Goal: Complete application form: Complete application form

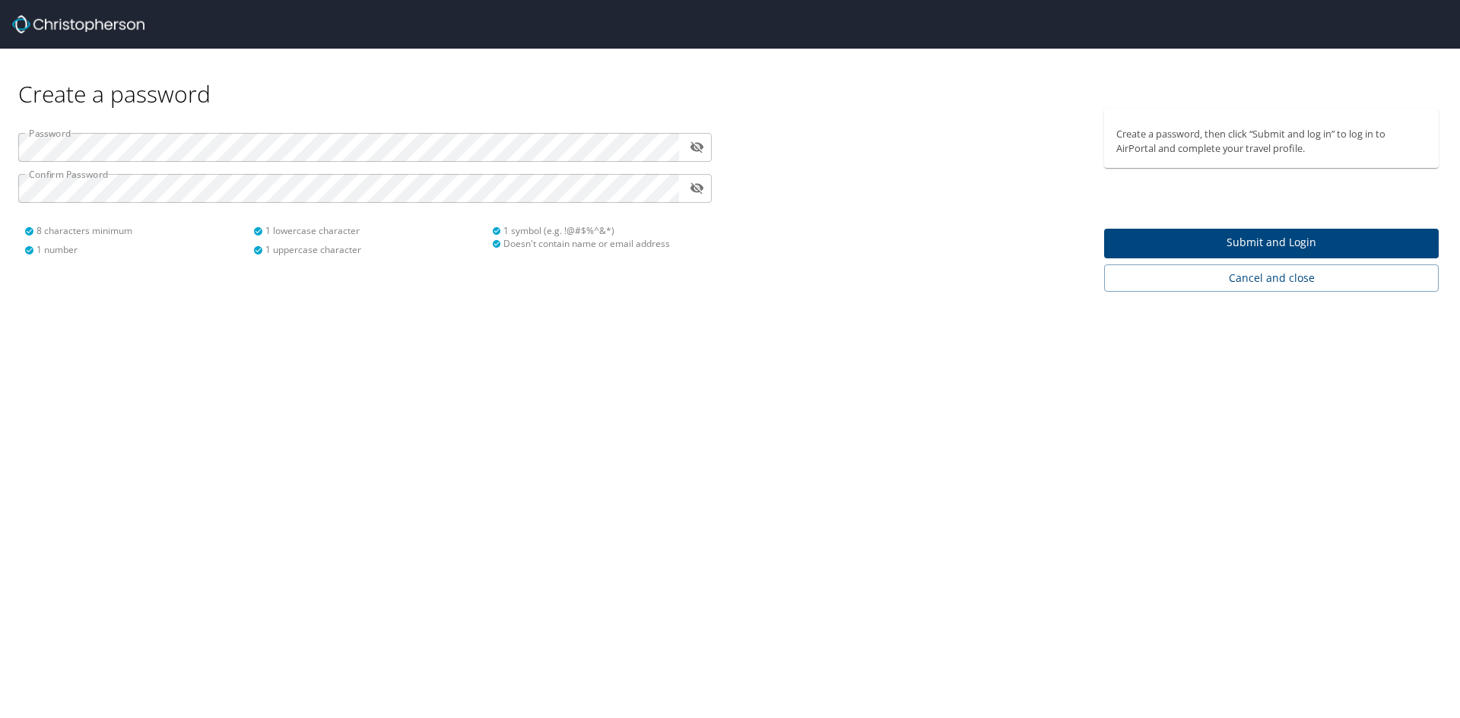
click at [261, 381] on div "Create a password Password ​ Confirm Password ​ 8 characters minimum 1 number 1…" at bounding box center [730, 359] width 1460 height 718
click at [1199, 239] on span "Submit and Login" at bounding box center [1271, 242] width 310 height 19
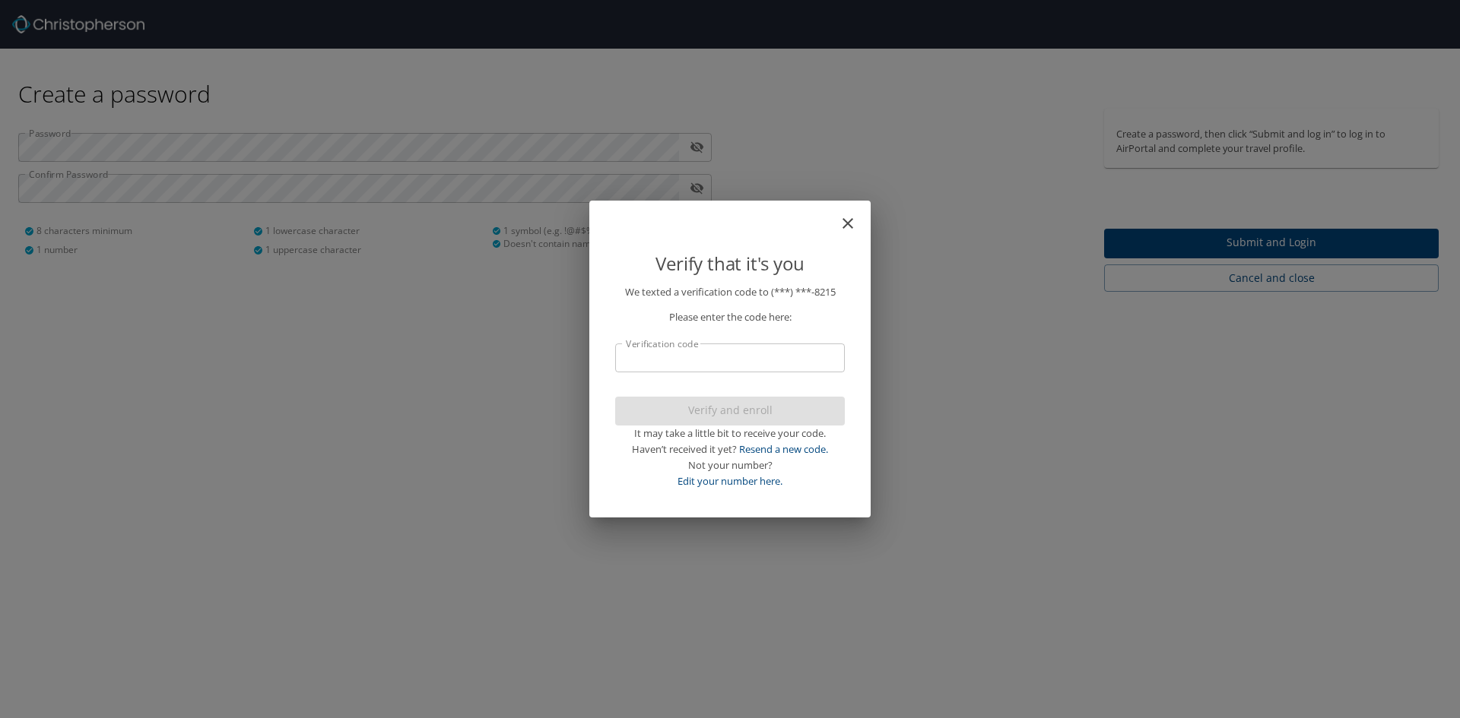
click at [688, 366] on input "Verification code" at bounding box center [730, 358] width 230 height 29
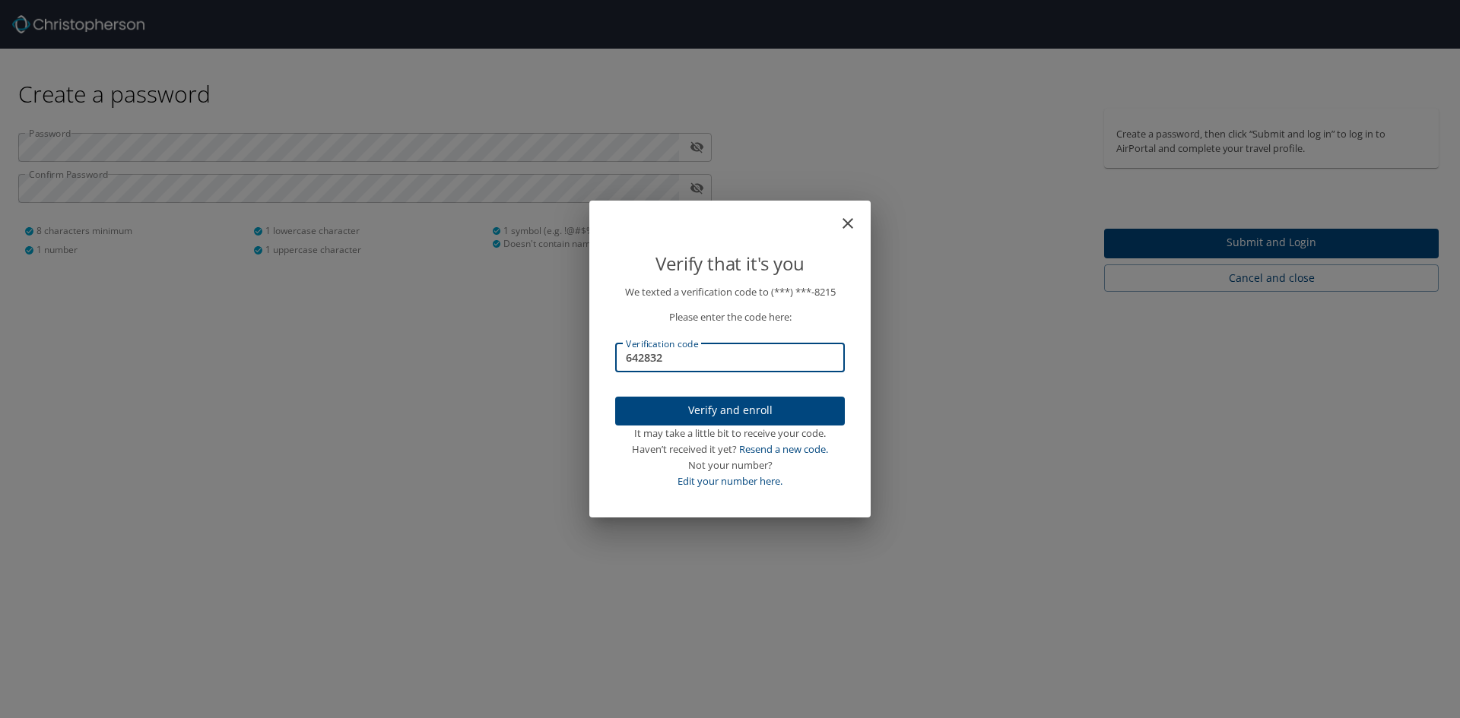
type input "642832"
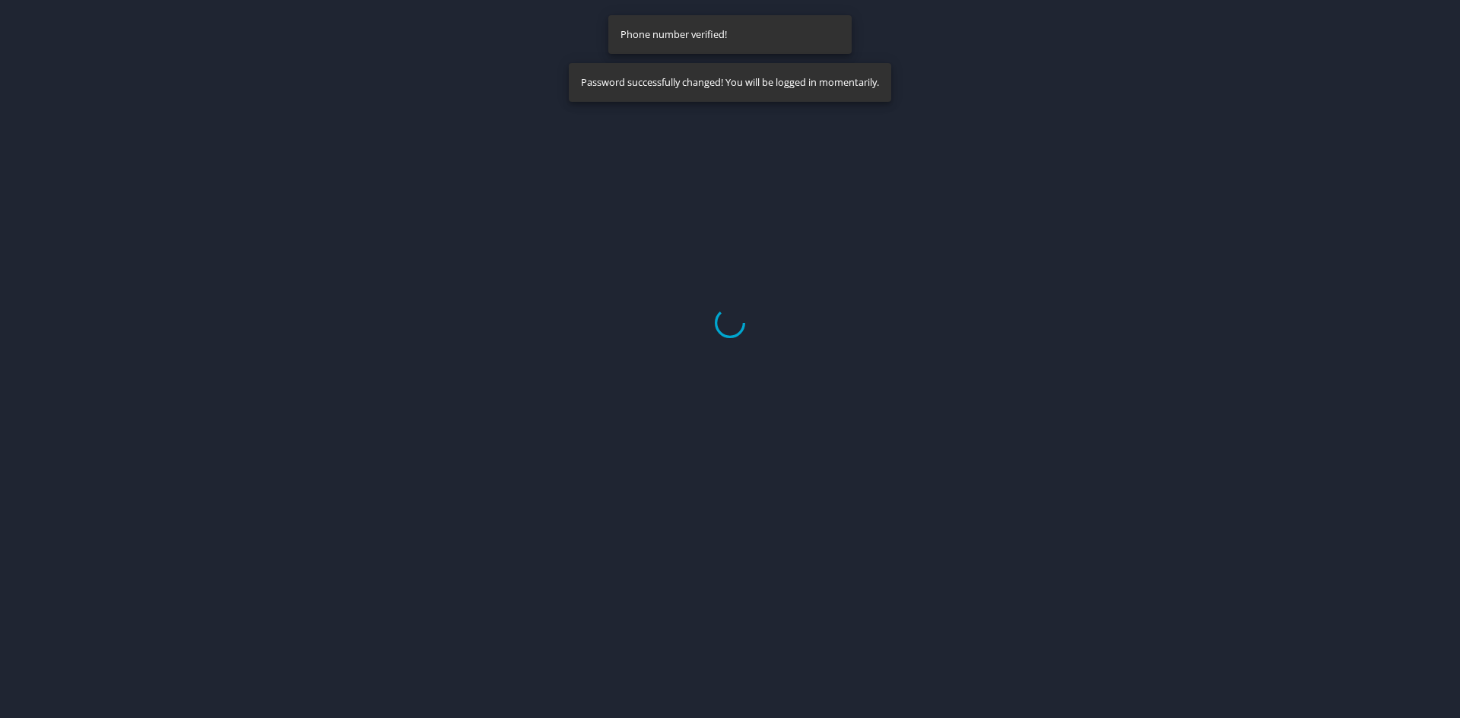
select select "US"
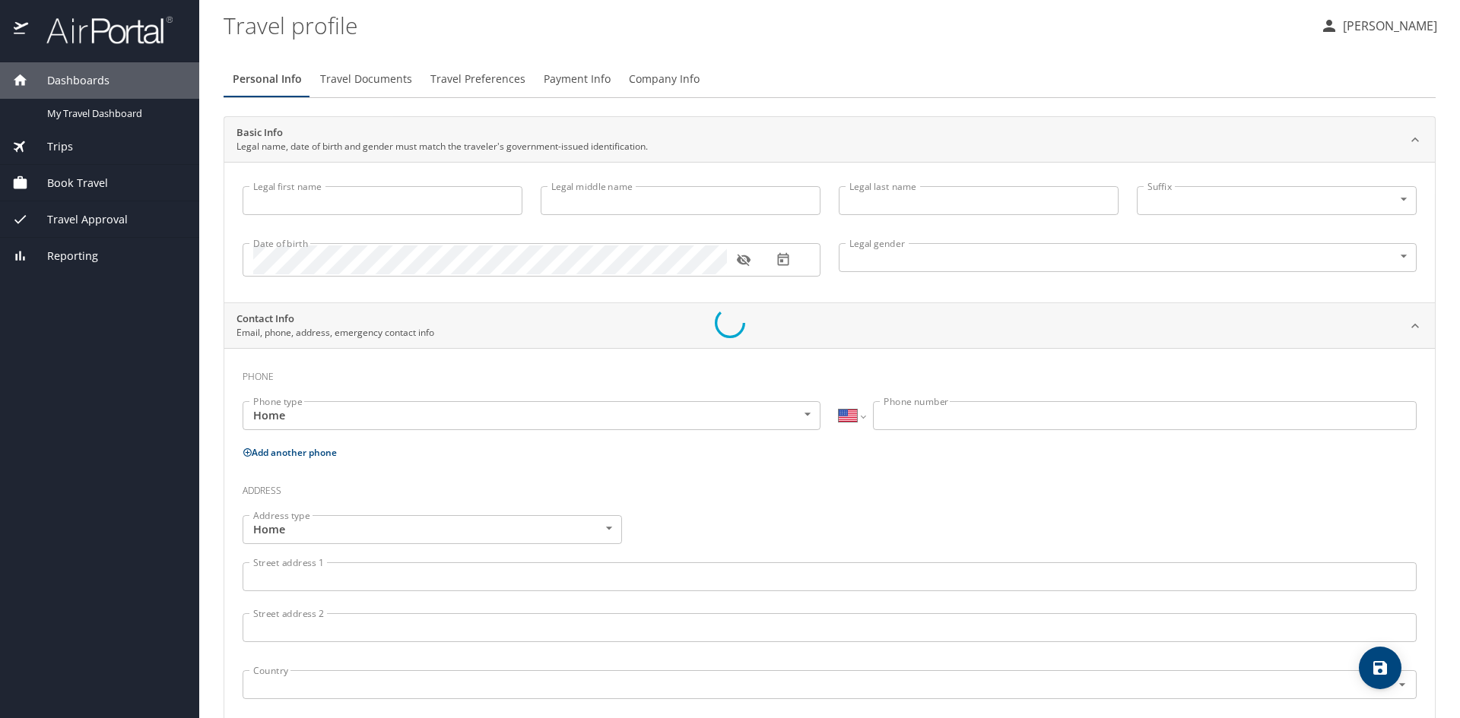
type input "[PERSON_NAME]"
type input "Savon"
type input "[DEMOGRAPHIC_DATA]"
select select "US"
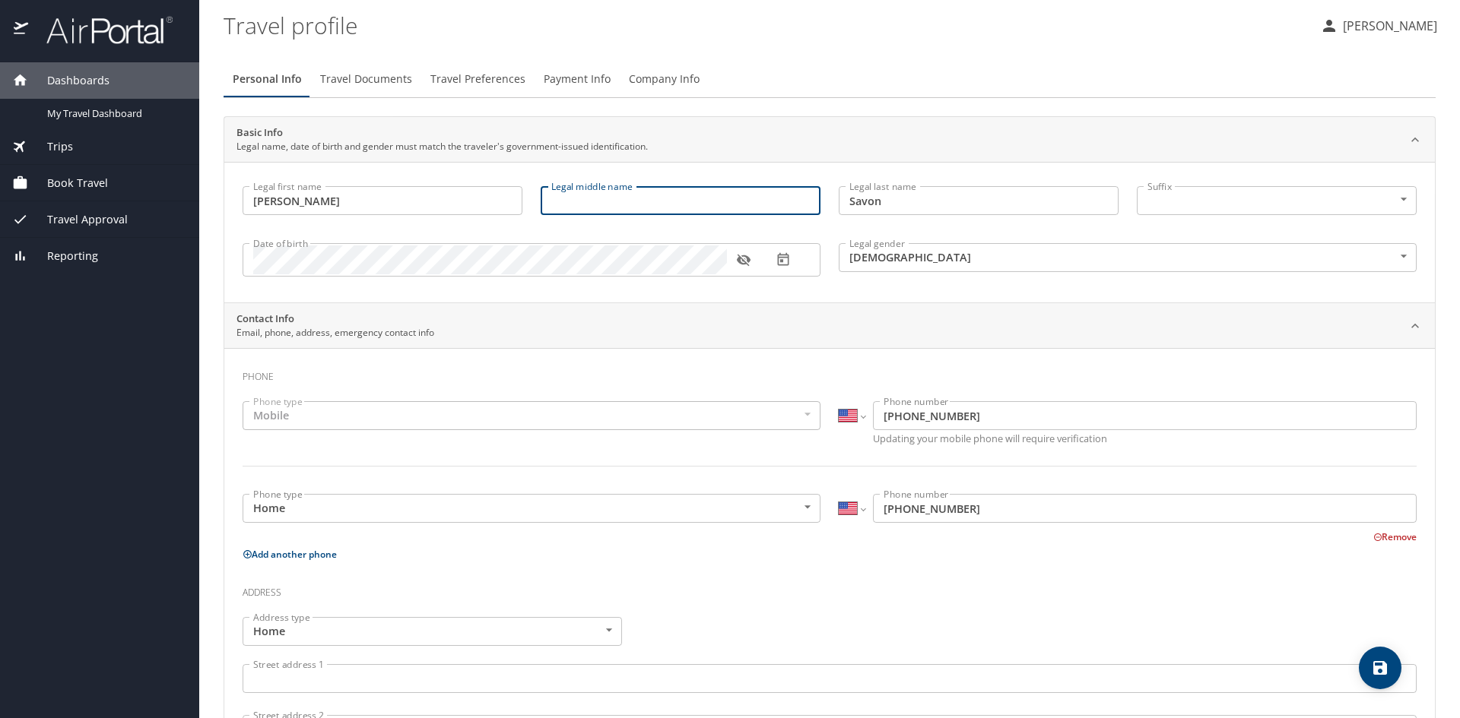
click at [598, 195] on input "Legal middle name" at bounding box center [680, 200] width 280 height 29
type input "[PERSON_NAME]"
click at [741, 266] on icon "button" at bounding box center [743, 259] width 15 height 15
click at [743, 265] on icon "button" at bounding box center [743, 260] width 14 height 10
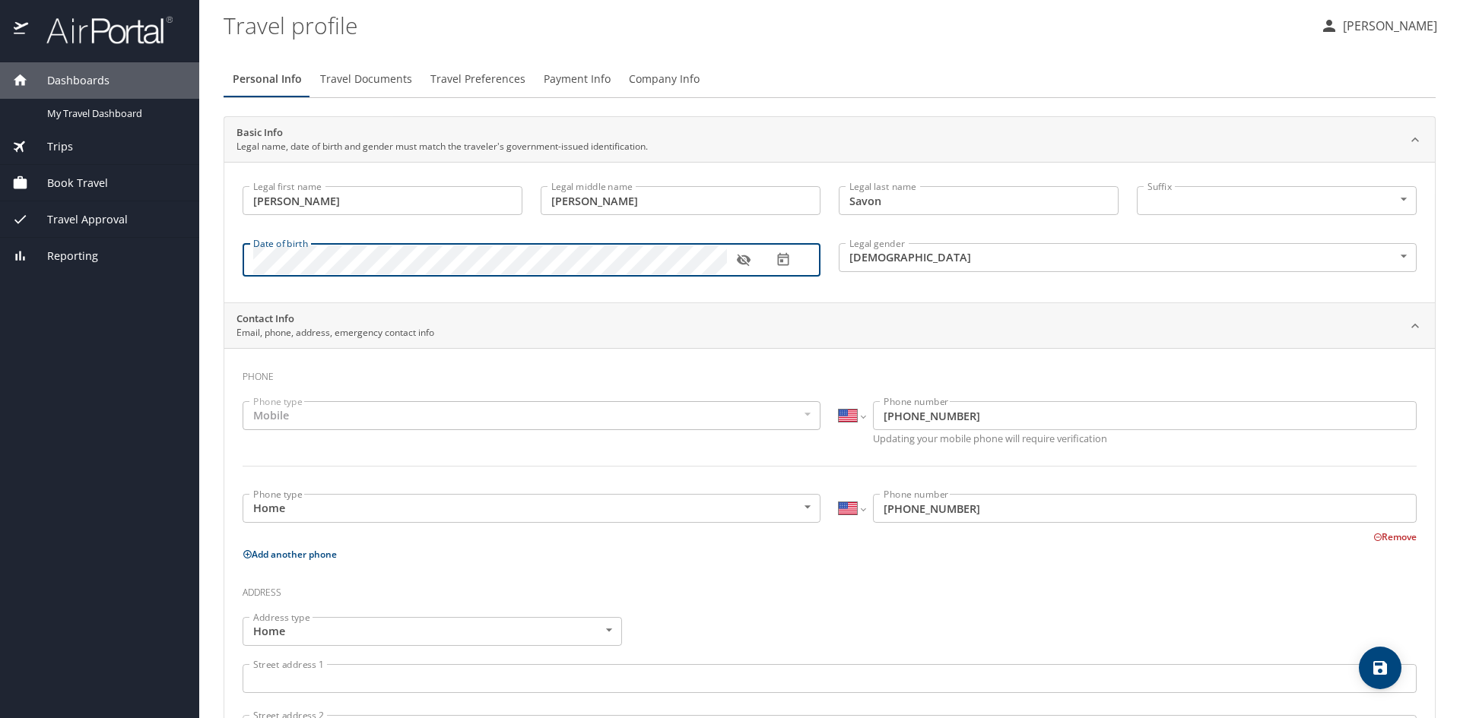
click at [788, 262] on icon "button" at bounding box center [782, 259] width 11 height 13
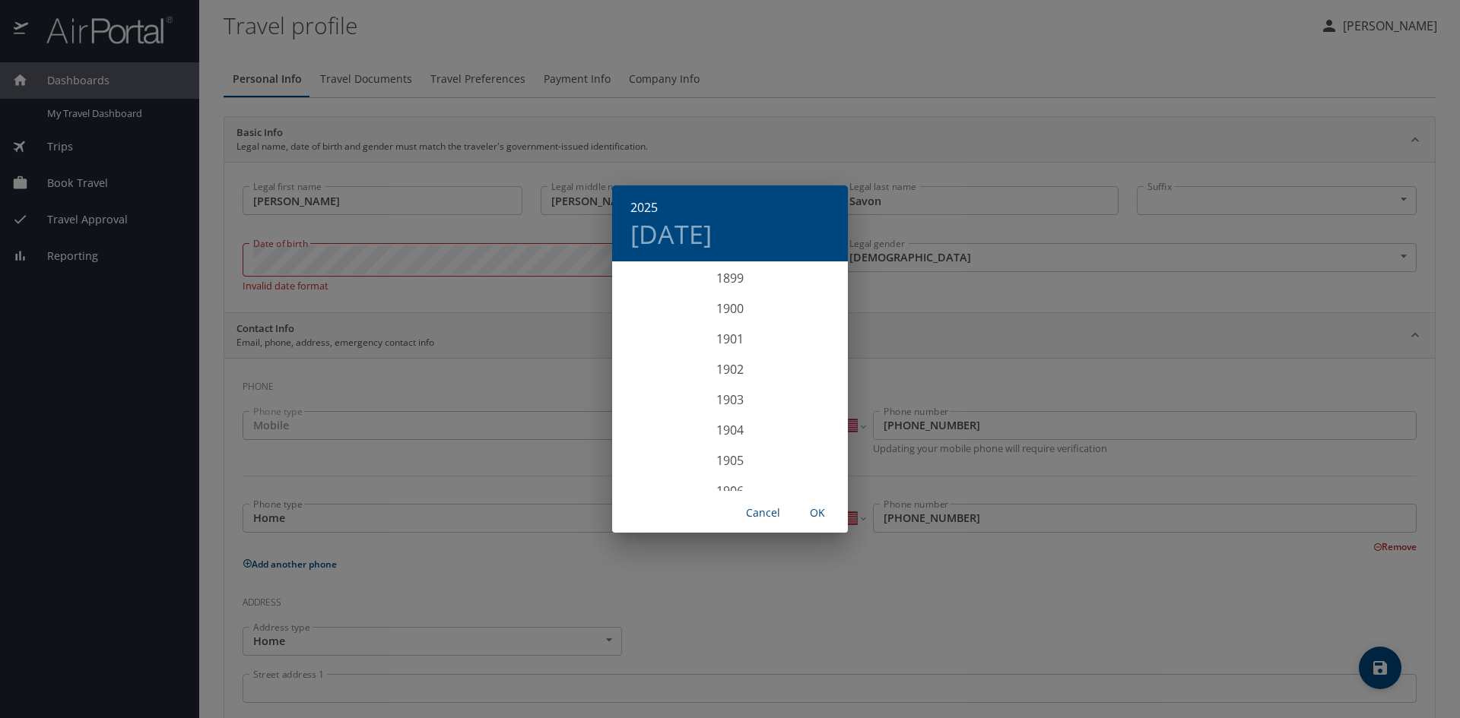
scroll to position [3740, 0]
click at [709, 238] on h4 "[DATE]" at bounding box center [670, 234] width 81 height 32
click at [632, 279] on icon "button" at bounding box center [630, 283] width 18 height 18
click at [712, 284] on p "[DATE]" at bounding box center [729, 283] width 163 height 18
drag, startPoint x: 749, startPoint y: 285, endPoint x: 730, endPoint y: 288, distance: 19.2
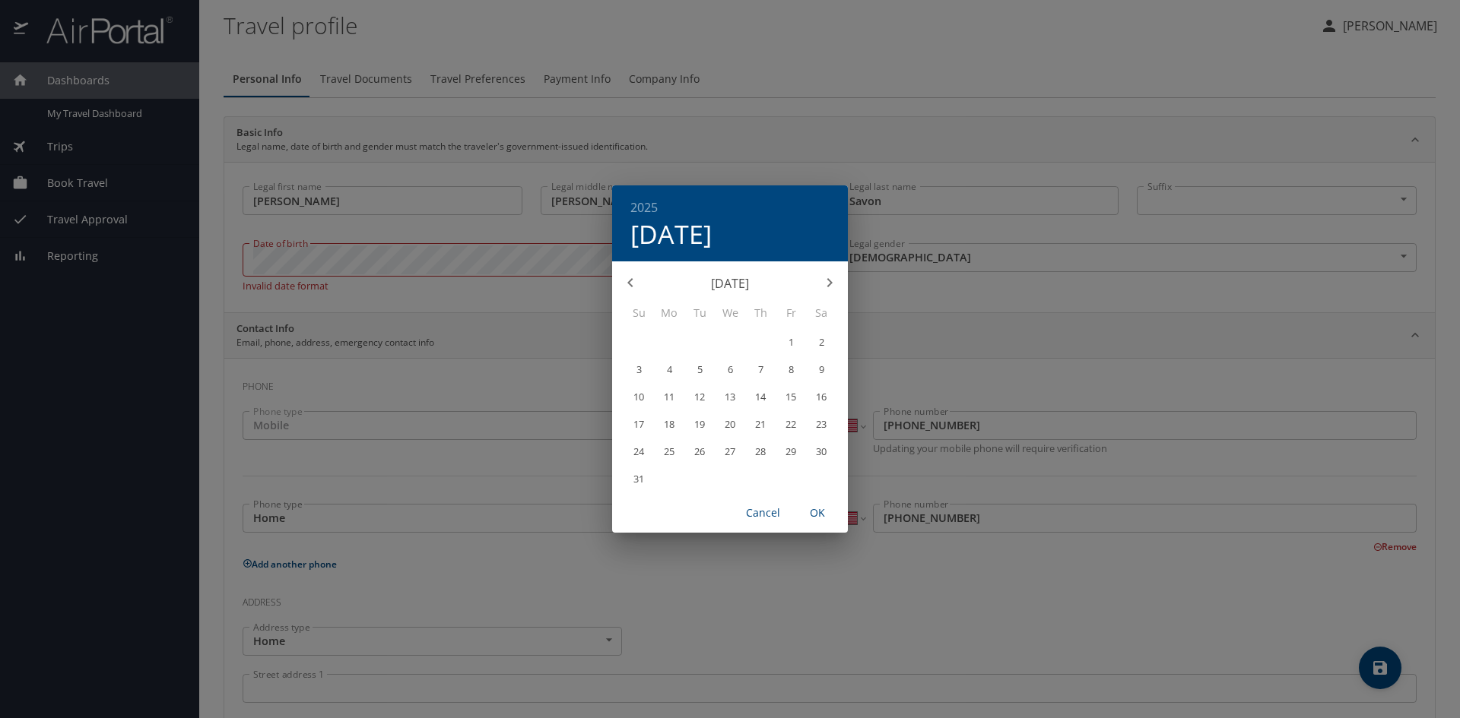
click at [748, 285] on p "[DATE]" at bounding box center [729, 283] width 163 height 18
click at [835, 289] on icon "button" at bounding box center [829, 283] width 18 height 18
click at [640, 423] on div "21" at bounding box center [638, 423] width 30 height 27
click at [637, 426] on div "21" at bounding box center [638, 423] width 30 height 27
click at [637, 427] on div "21" at bounding box center [638, 423] width 30 height 27
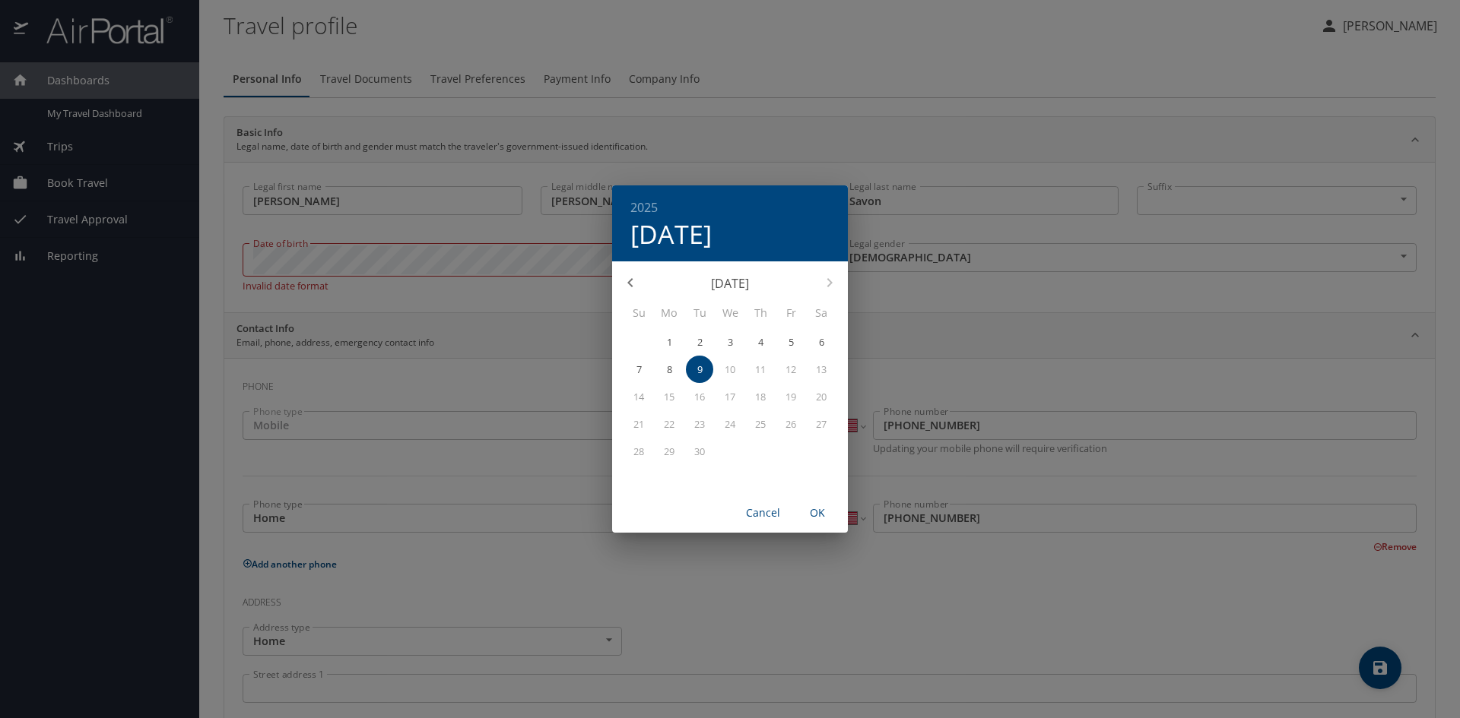
click at [642, 426] on div "21" at bounding box center [638, 423] width 30 height 27
drag, startPoint x: 593, startPoint y: 244, endPoint x: 585, endPoint y: 240, distance: 8.5
click at [591, 244] on div "2025 Tue, Sep [DATE] Mo Tu We Th Fr Sa 31 1 2 3 4 5 6 7 8 9 10 11 12 13 14 15 1…" at bounding box center [730, 359] width 1460 height 718
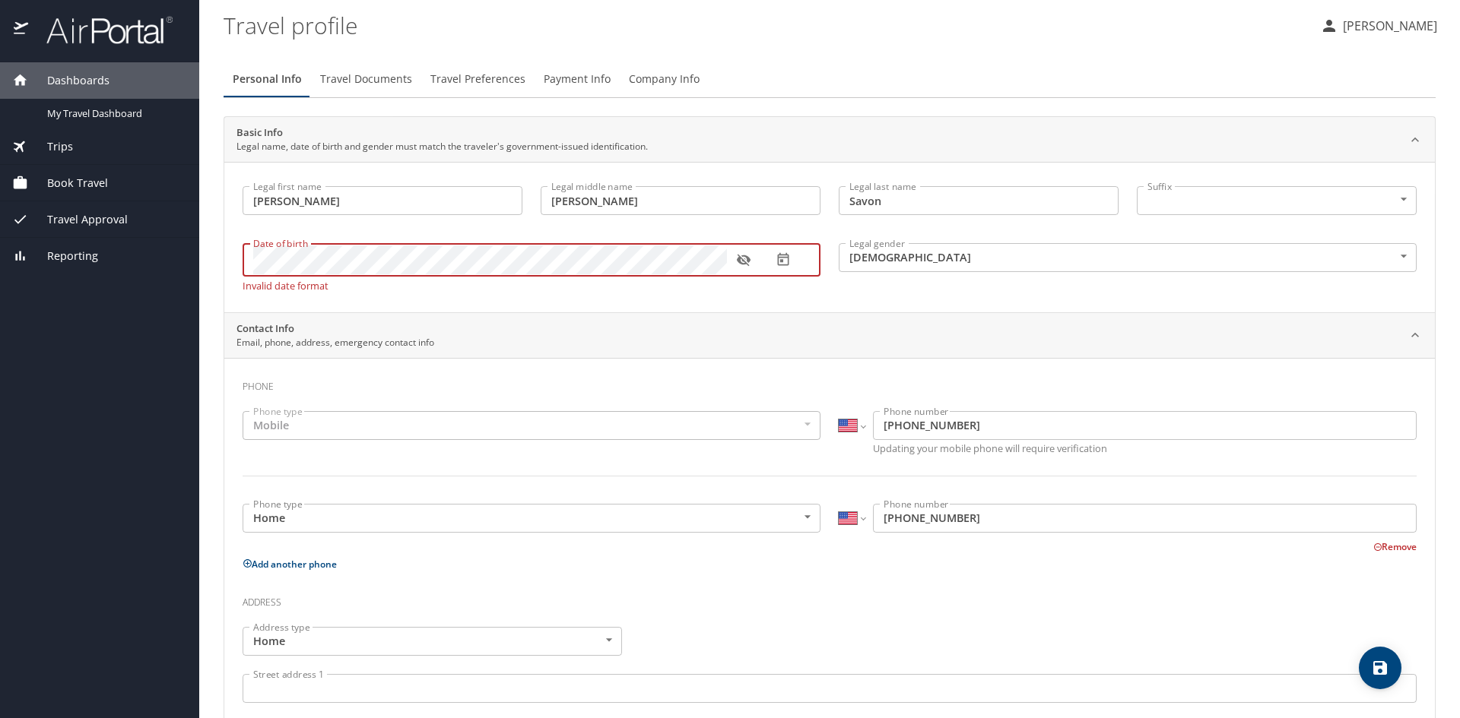
drag, startPoint x: 747, startPoint y: 264, endPoint x: 728, endPoint y: 263, distance: 19.0
click at [740, 263] on icon "button" at bounding box center [743, 259] width 15 height 15
click at [781, 257] on icon "button" at bounding box center [782, 259] width 11 height 13
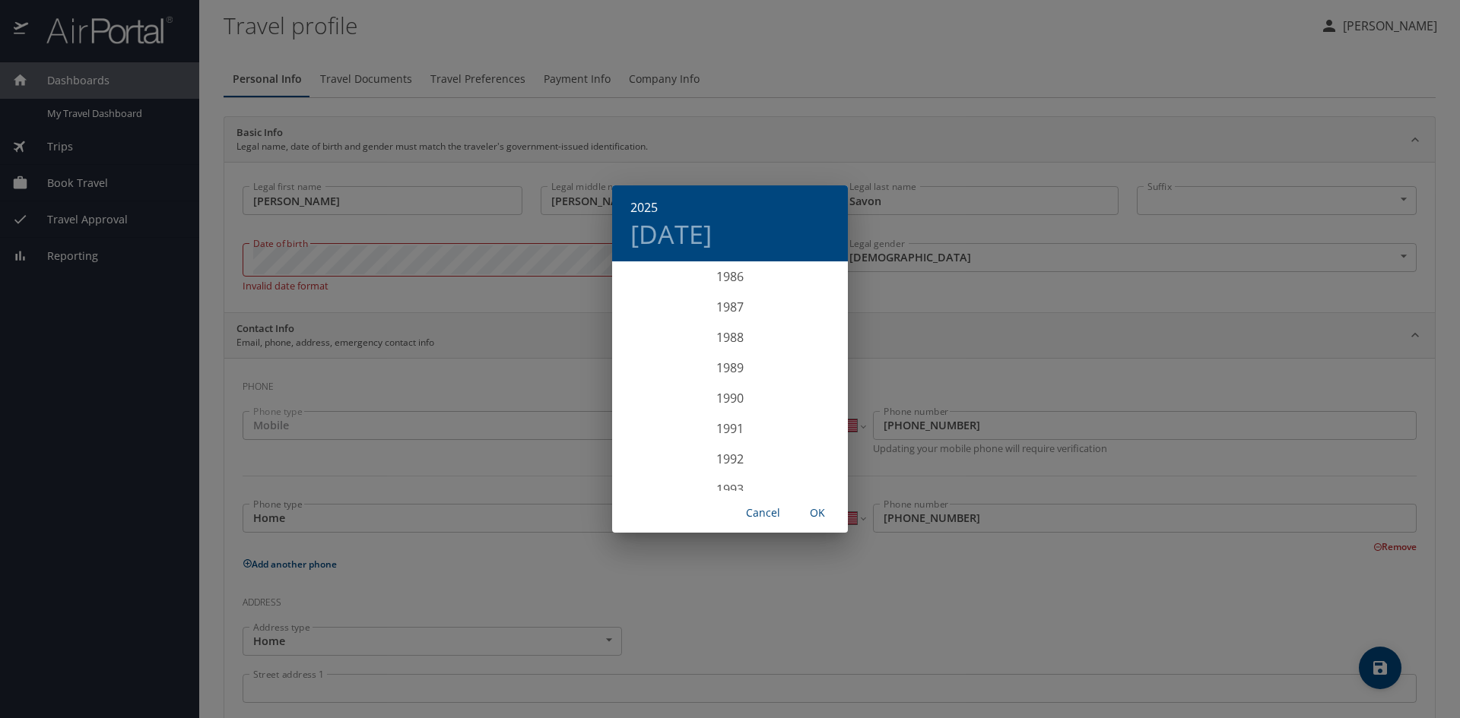
scroll to position [2604, 0]
click at [733, 322] on div "1986" at bounding box center [730, 319] width 236 height 30
click at [804, 404] on div "Sep" at bounding box center [808, 405] width 78 height 57
click at [638, 427] on p "21" at bounding box center [638, 425] width 11 height 10
click at [813, 510] on span "OK" at bounding box center [817, 513] width 36 height 19
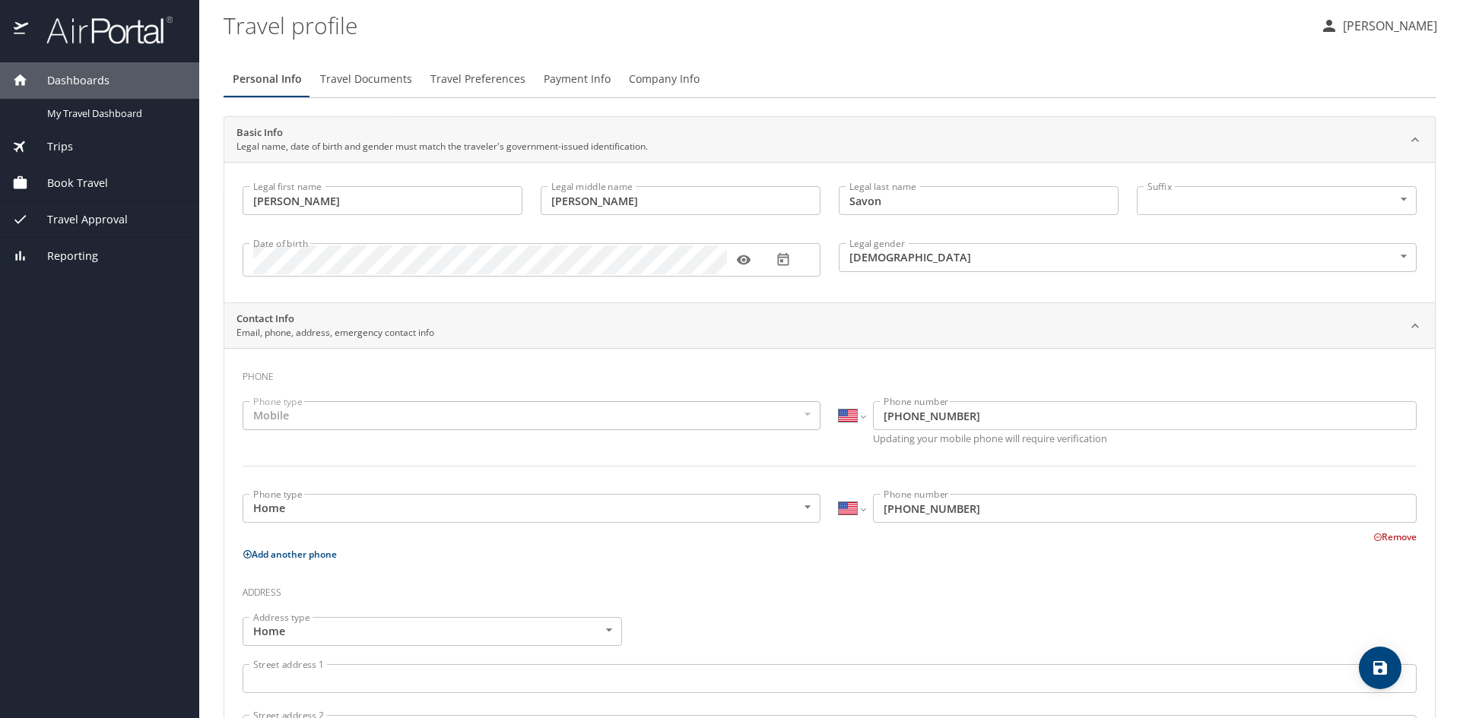
click at [345, 417] on div "Mobile" at bounding box center [531, 415] width 578 height 29
drag, startPoint x: 762, startPoint y: 402, endPoint x: 694, endPoint y: 402, distance: 67.7
click at [756, 402] on div "Mobile" at bounding box center [531, 415] width 578 height 29
click at [356, 417] on div "Mobile" at bounding box center [531, 415] width 578 height 29
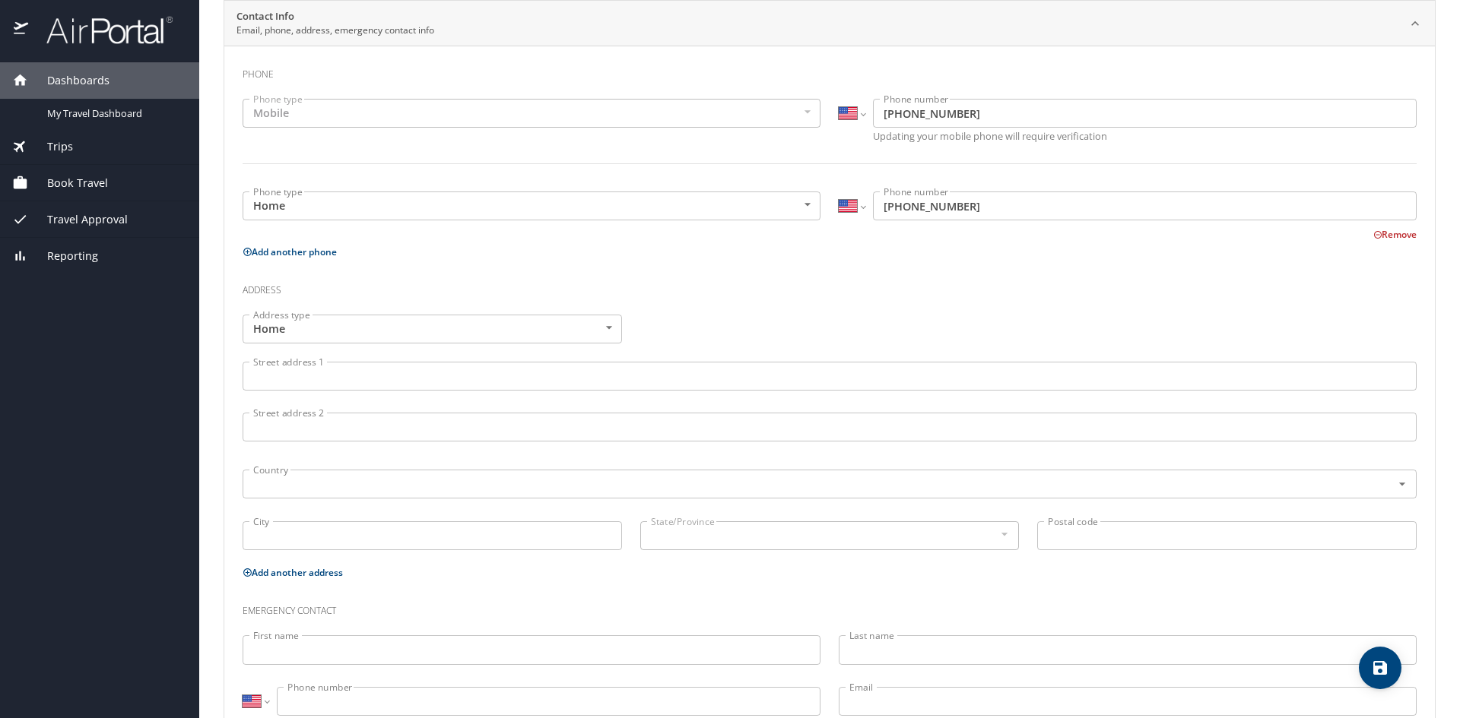
scroll to position [304, 0]
click at [318, 373] on input "Street address 1" at bounding box center [829, 374] width 1174 height 29
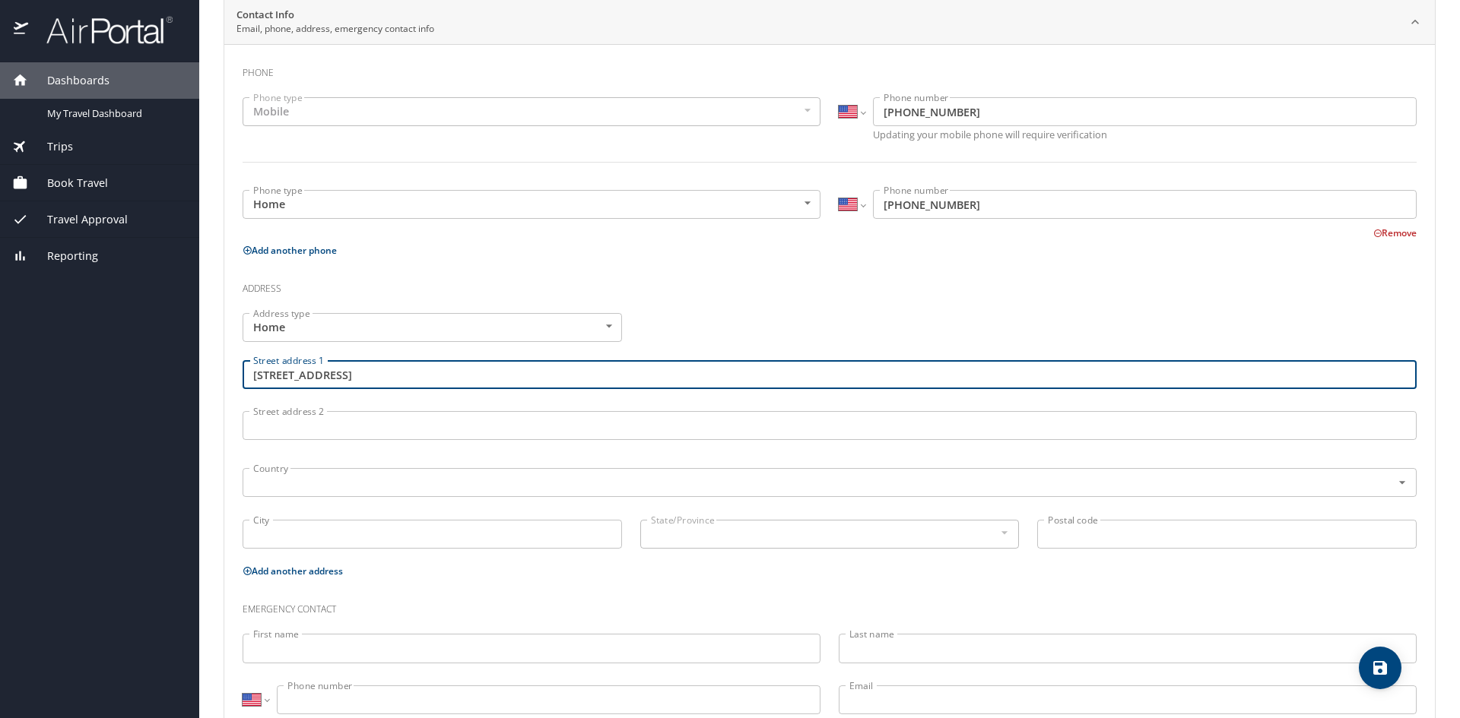
type input "[STREET_ADDRESS]"
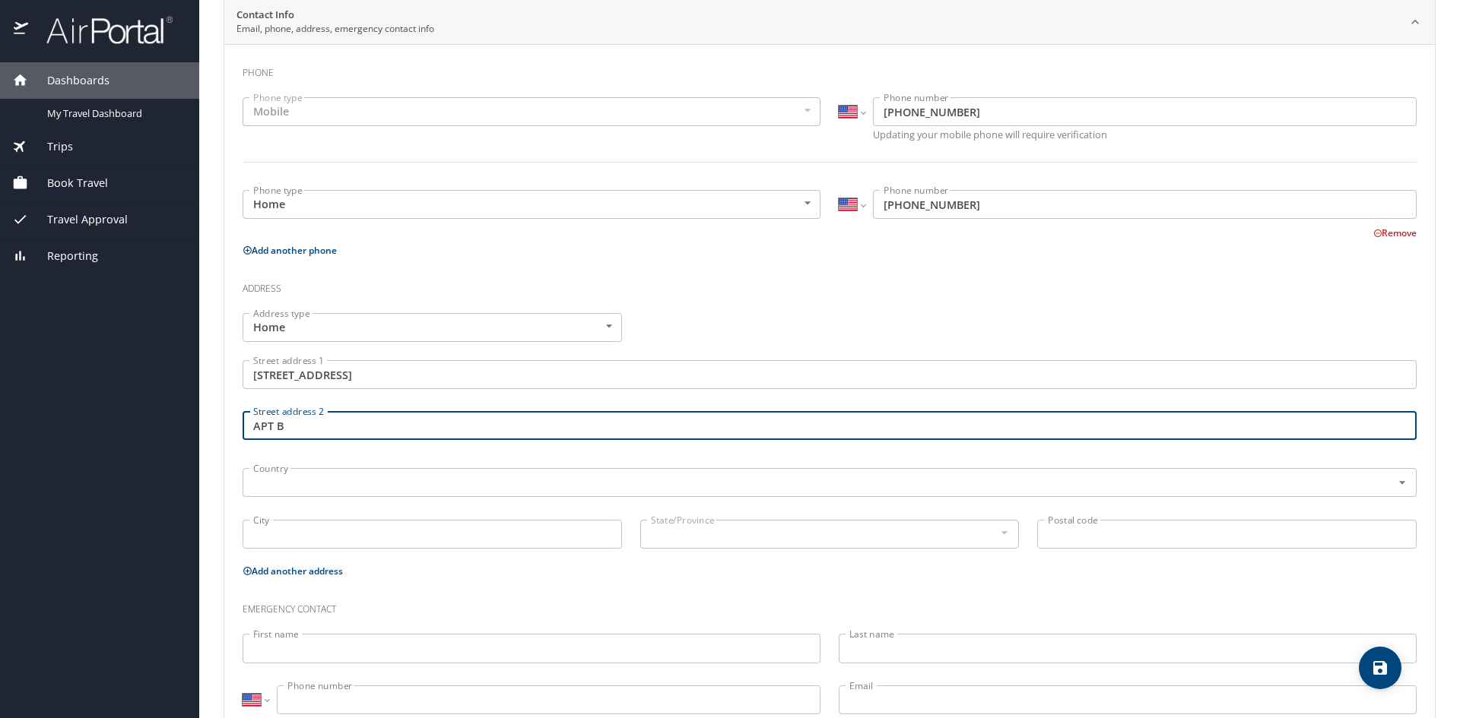
type input "APT B"
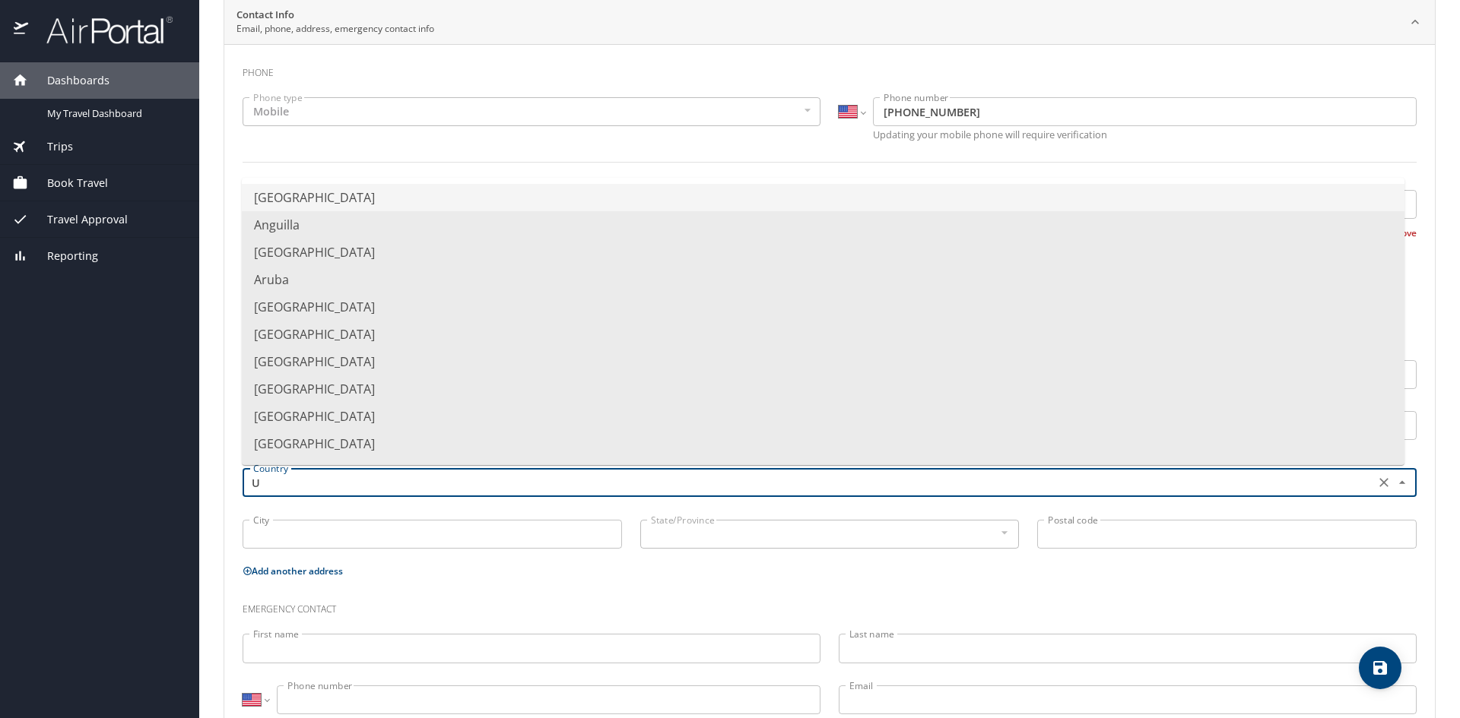
click at [292, 201] on li "[GEOGRAPHIC_DATA]" at bounding box center [823, 197] width 1162 height 27
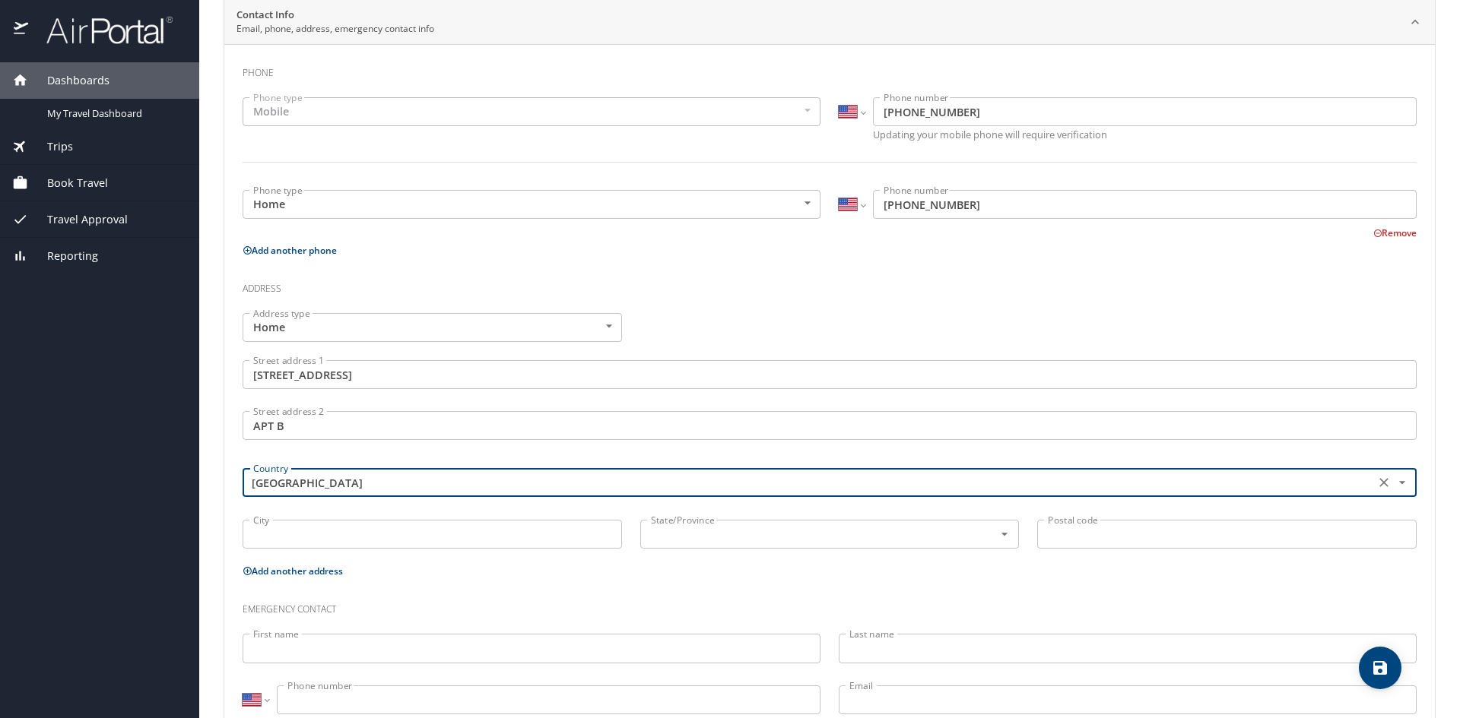
type input "[GEOGRAPHIC_DATA]"
click at [317, 537] on input "City" at bounding box center [431, 534] width 379 height 29
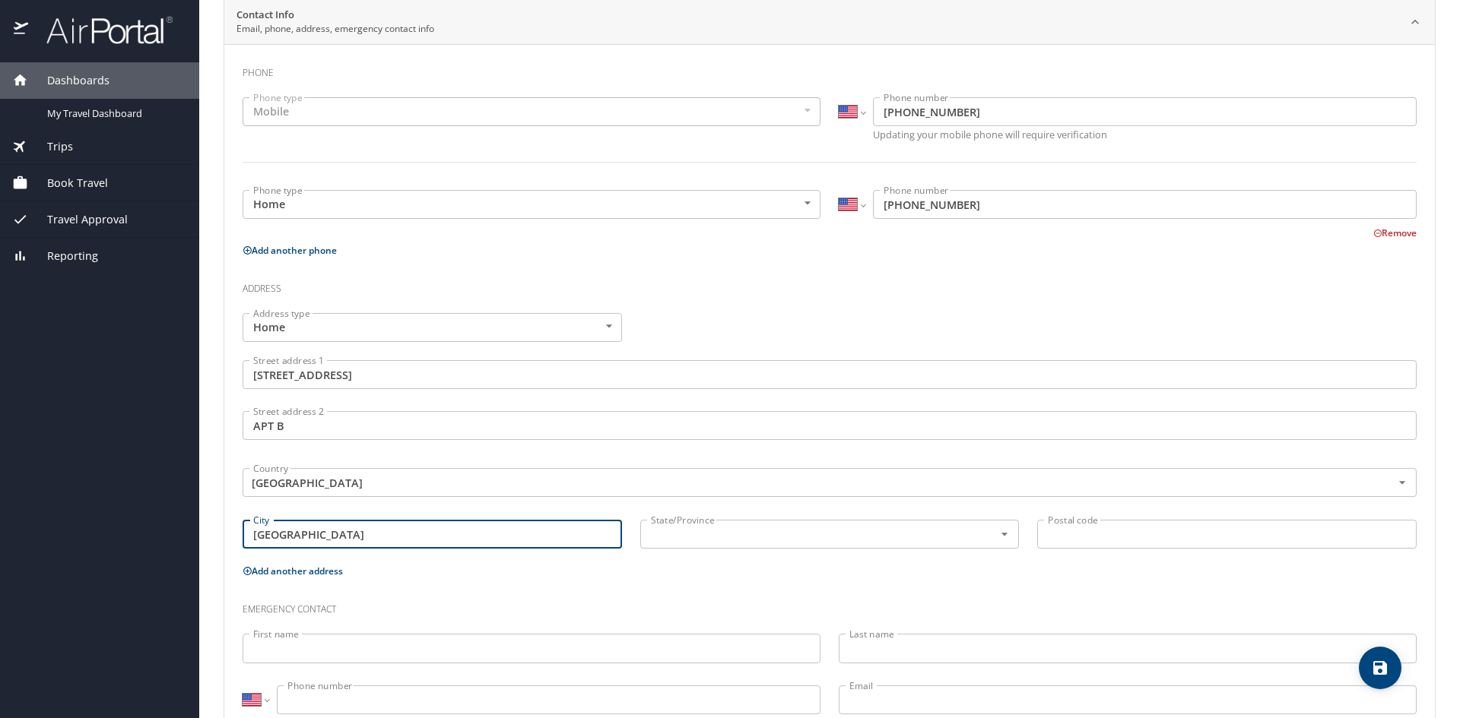
type input "[GEOGRAPHIC_DATA]"
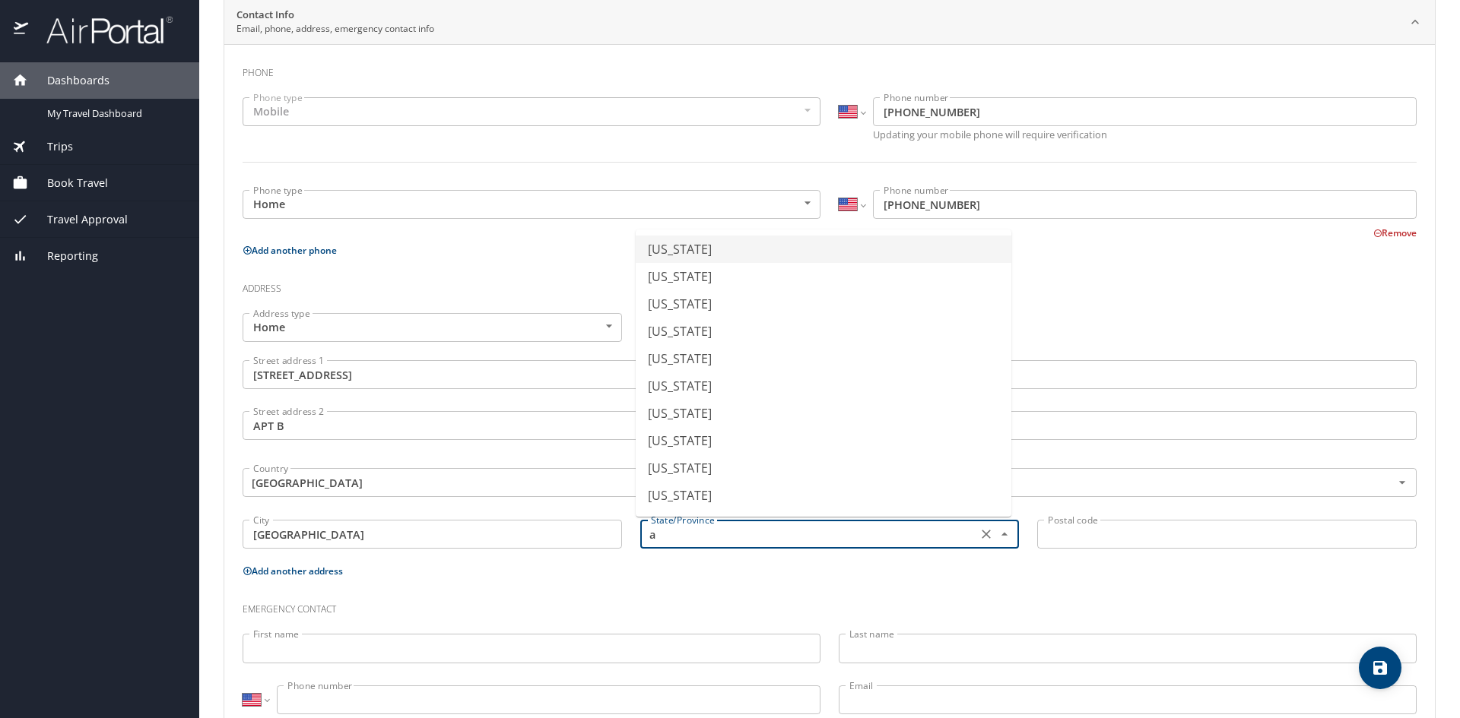
click at [705, 251] on li "[US_STATE]" at bounding box center [824, 249] width 376 height 27
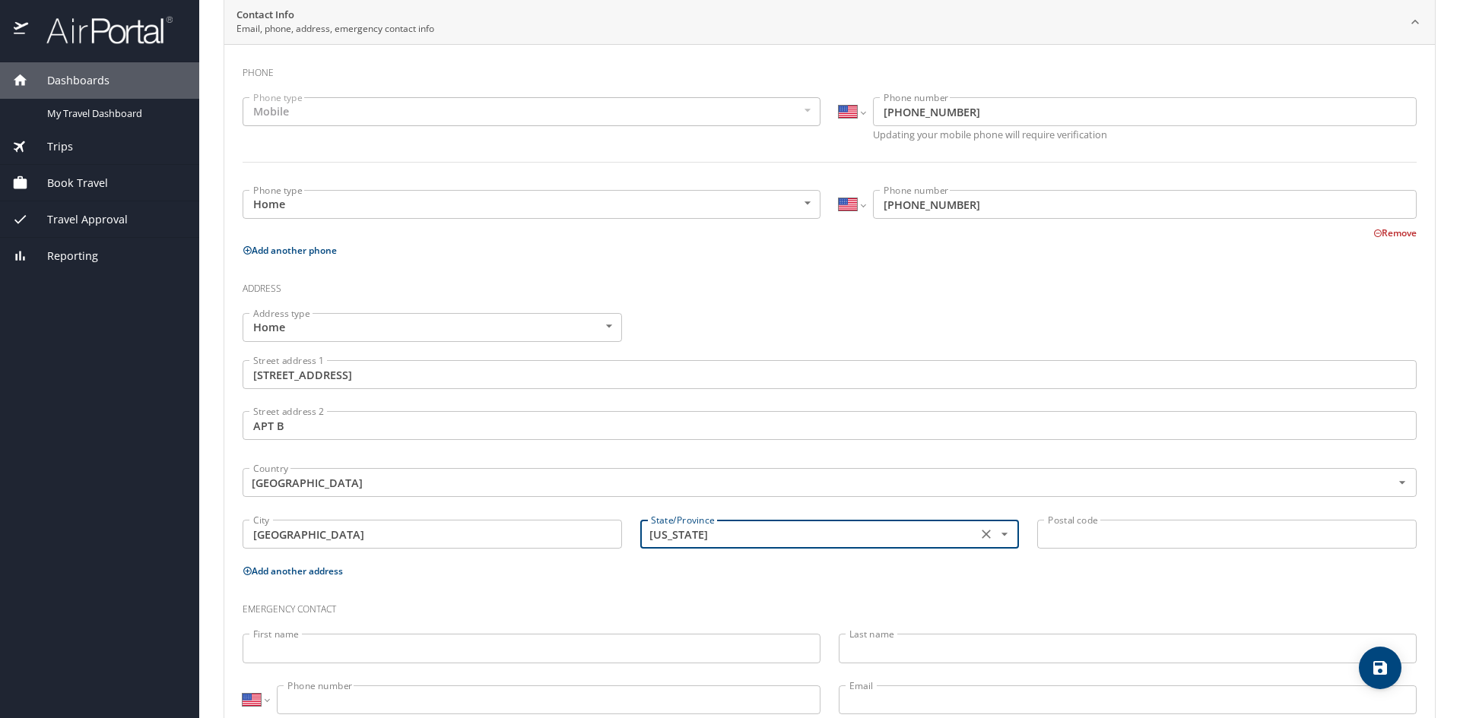
type input "[US_STATE]"
click at [1073, 534] on input "Postal code" at bounding box center [1226, 534] width 379 height 29
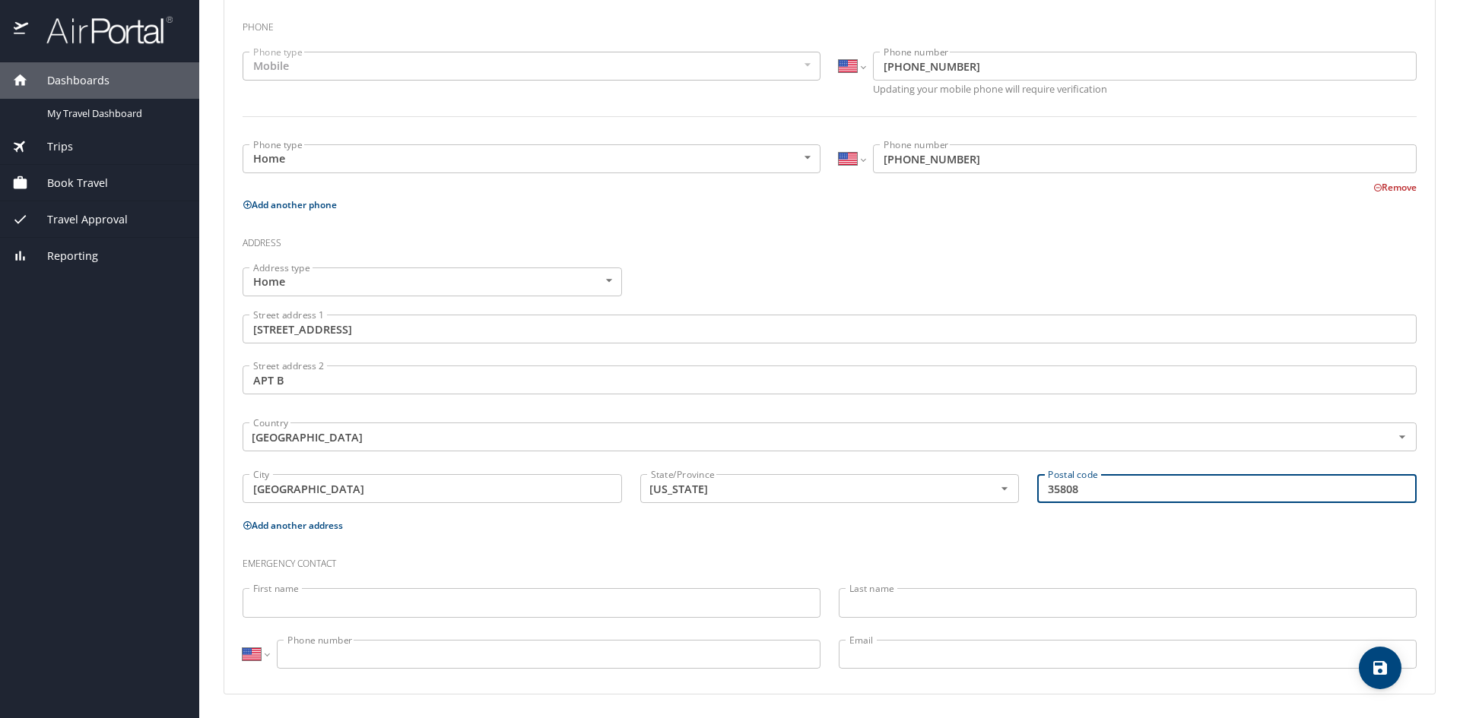
scroll to position [350, 0]
type input "35808"
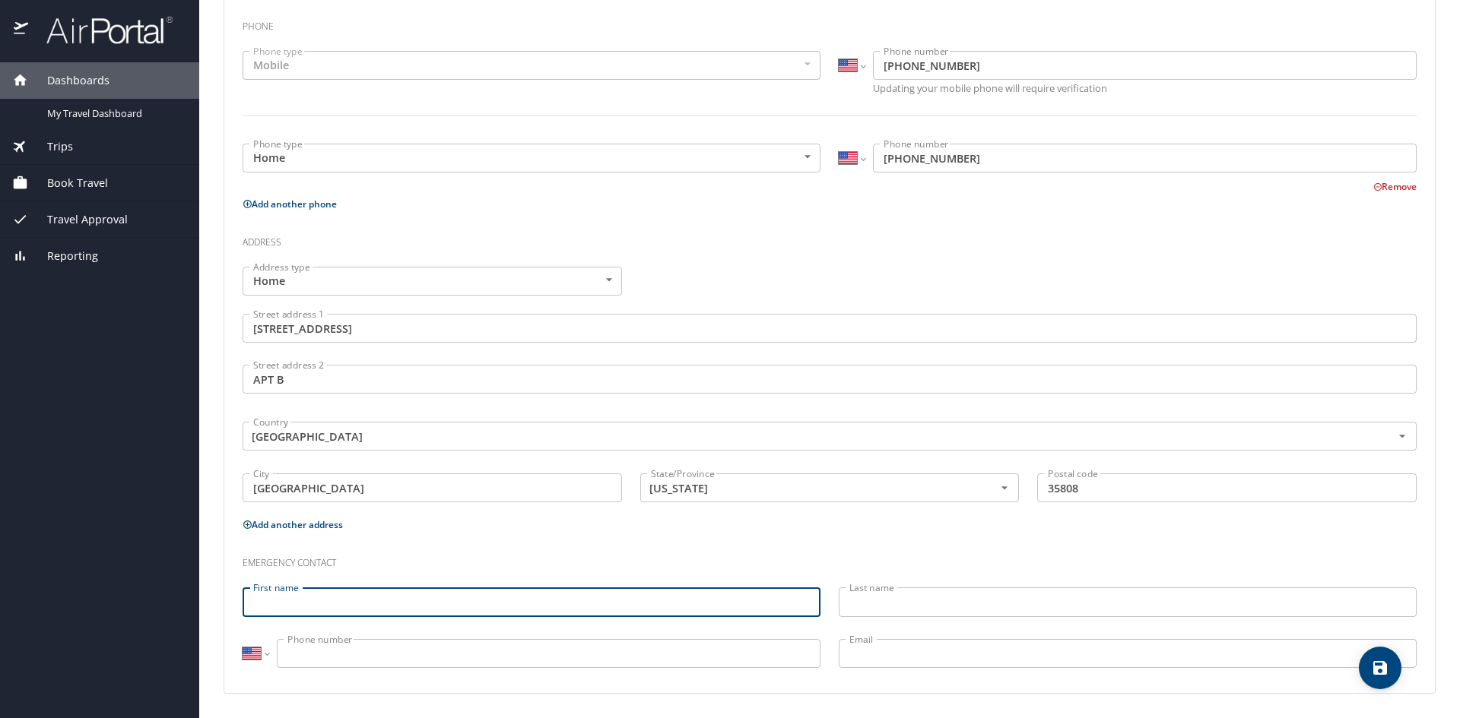
click at [319, 606] on input "First name" at bounding box center [531, 602] width 578 height 29
type input "Annalie"
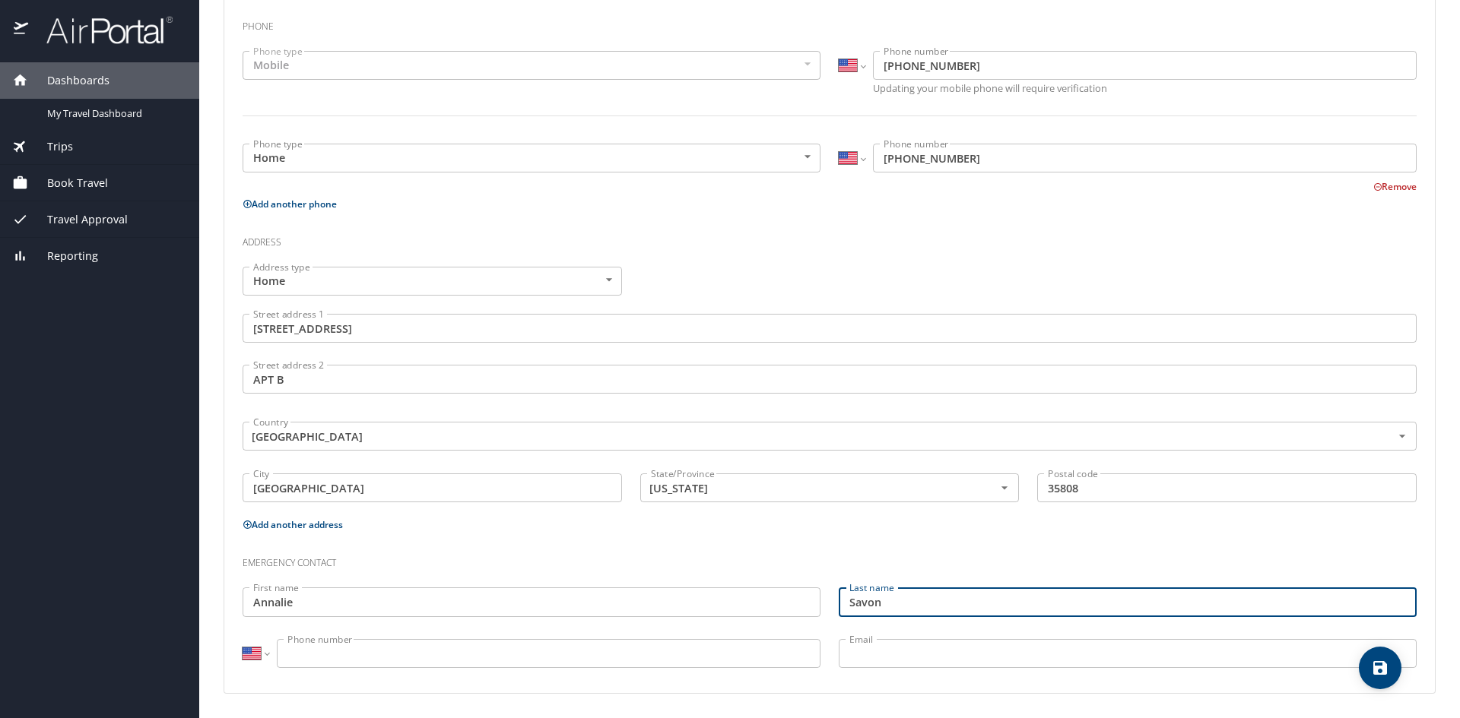
type input "Savon"
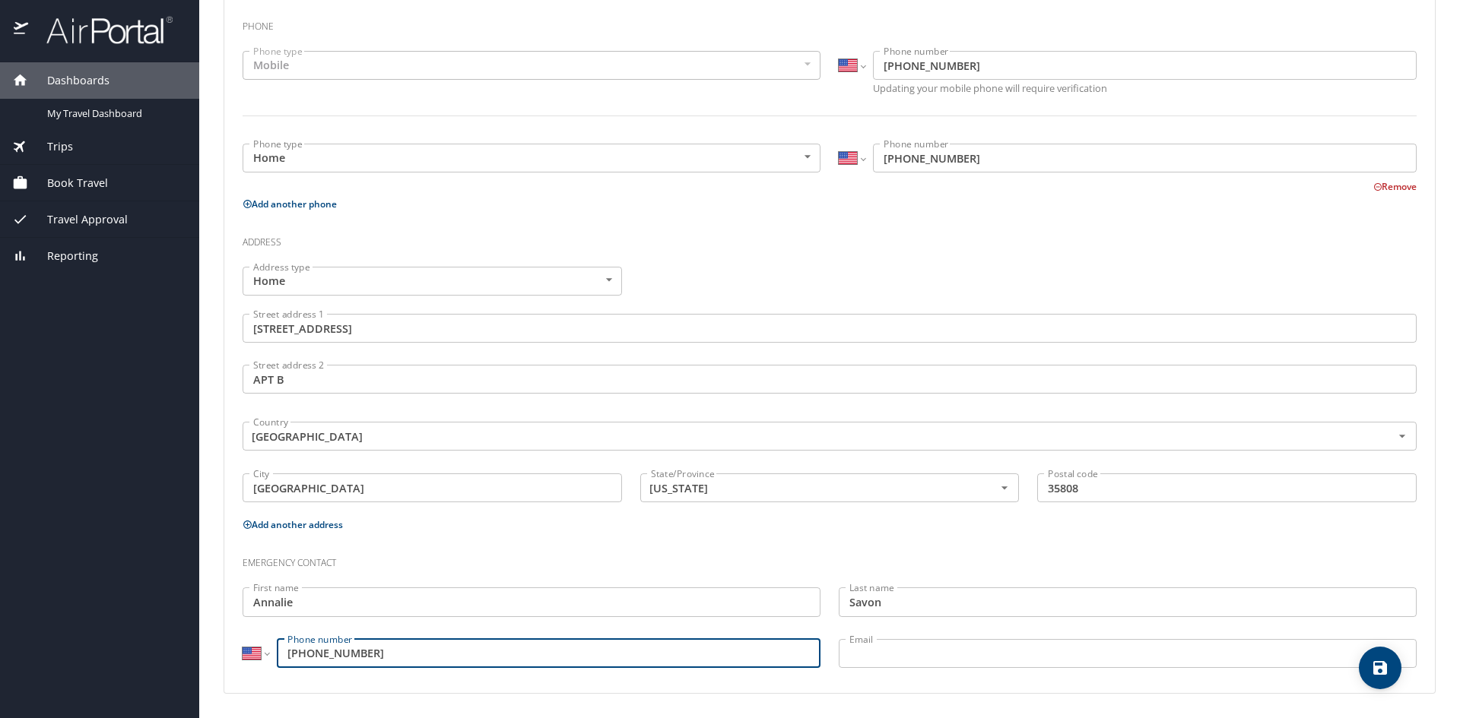
type input "[PHONE_NUMBER]"
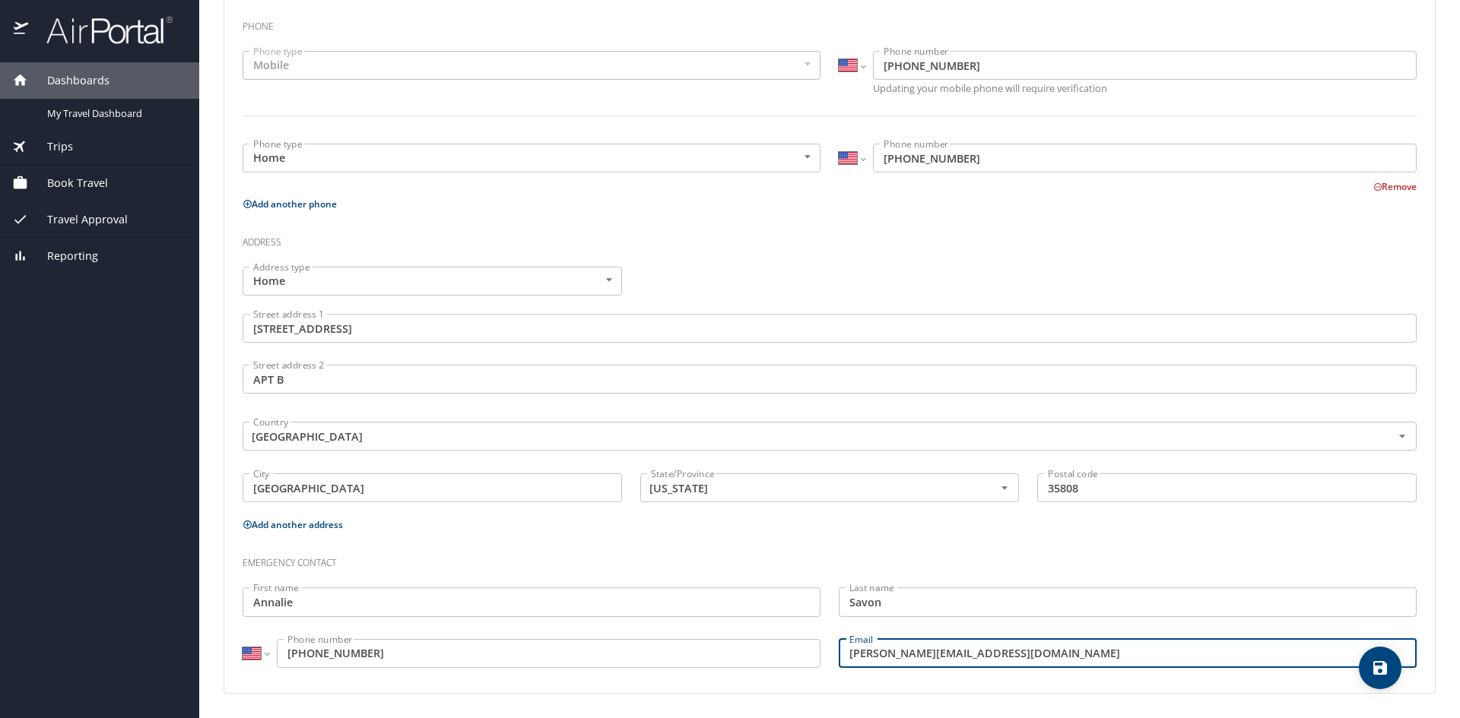
type input "[PERSON_NAME][EMAIL_ADDRESS][DOMAIN_NAME]"
click at [1370, 673] on span "save" at bounding box center [1379, 668] width 43 height 18
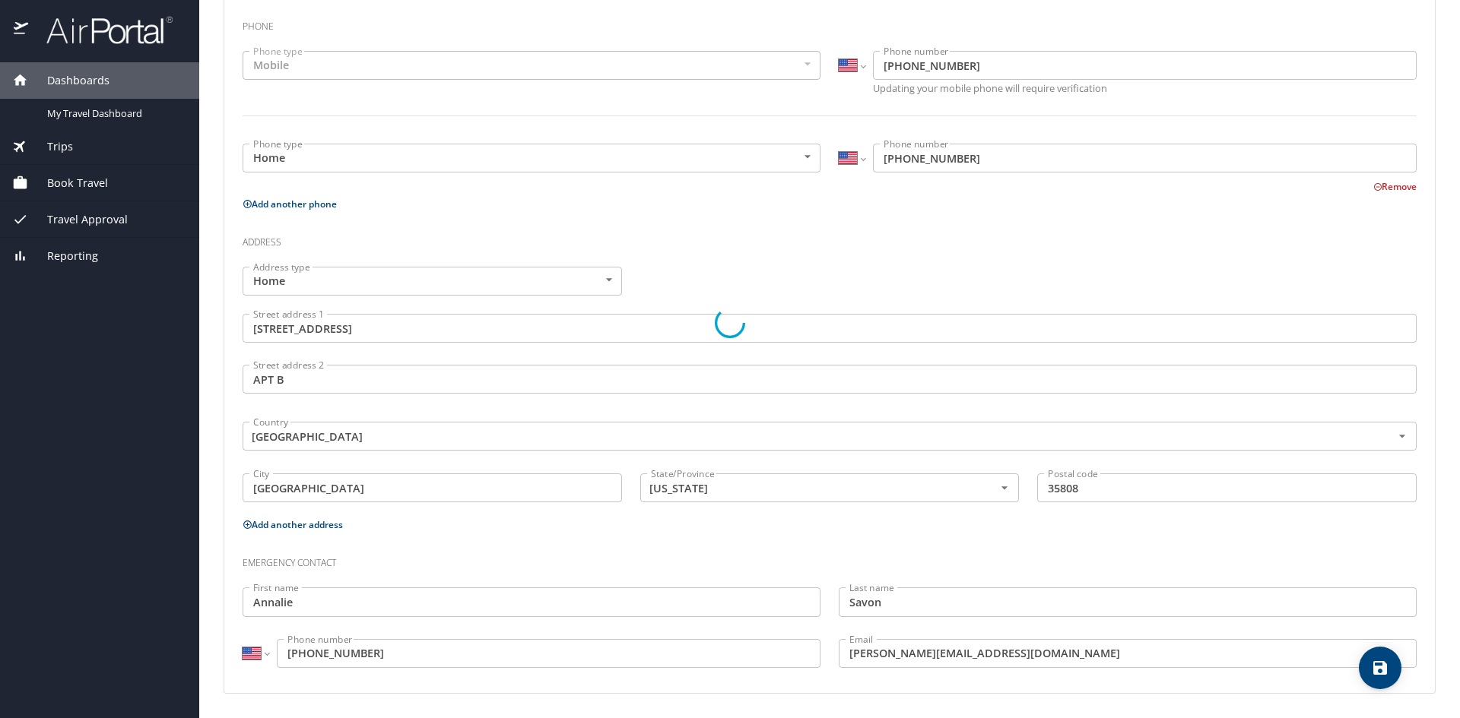
select select "US"
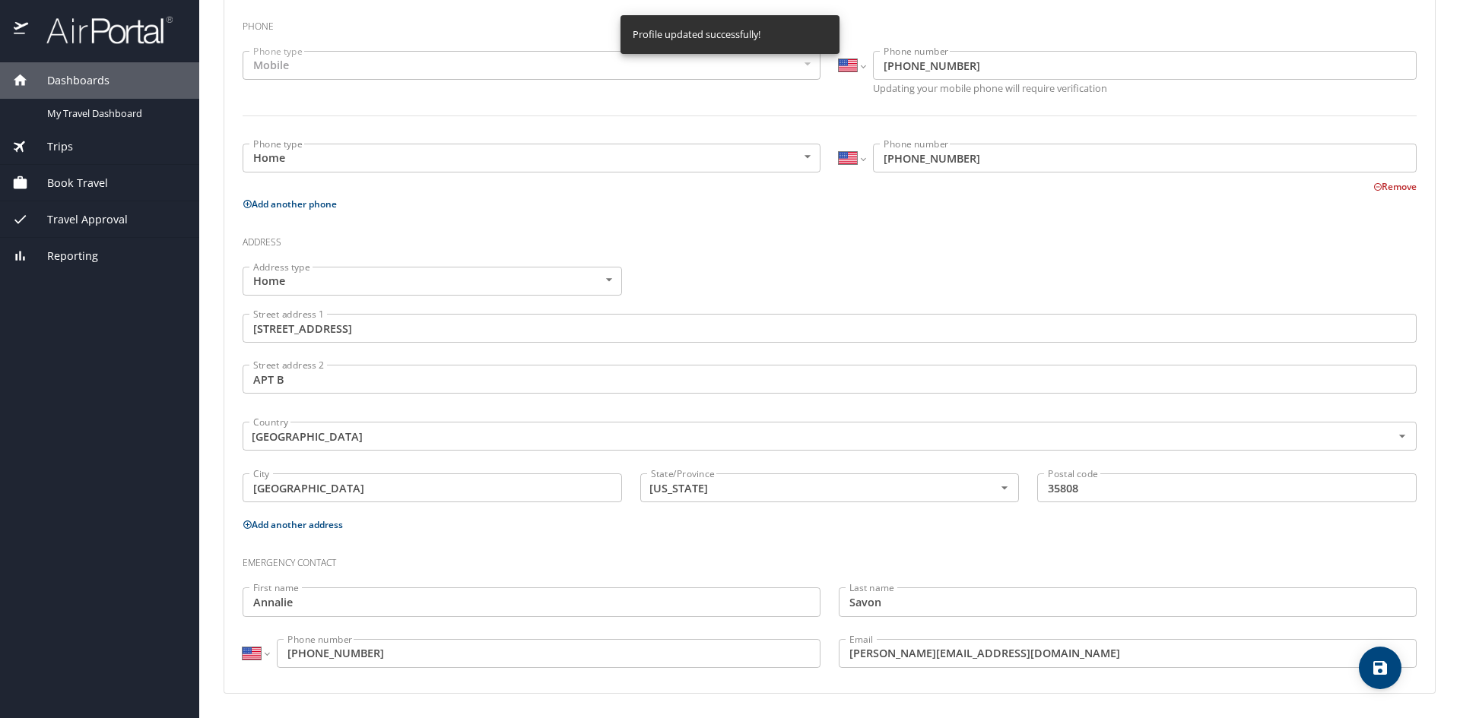
select select "US"
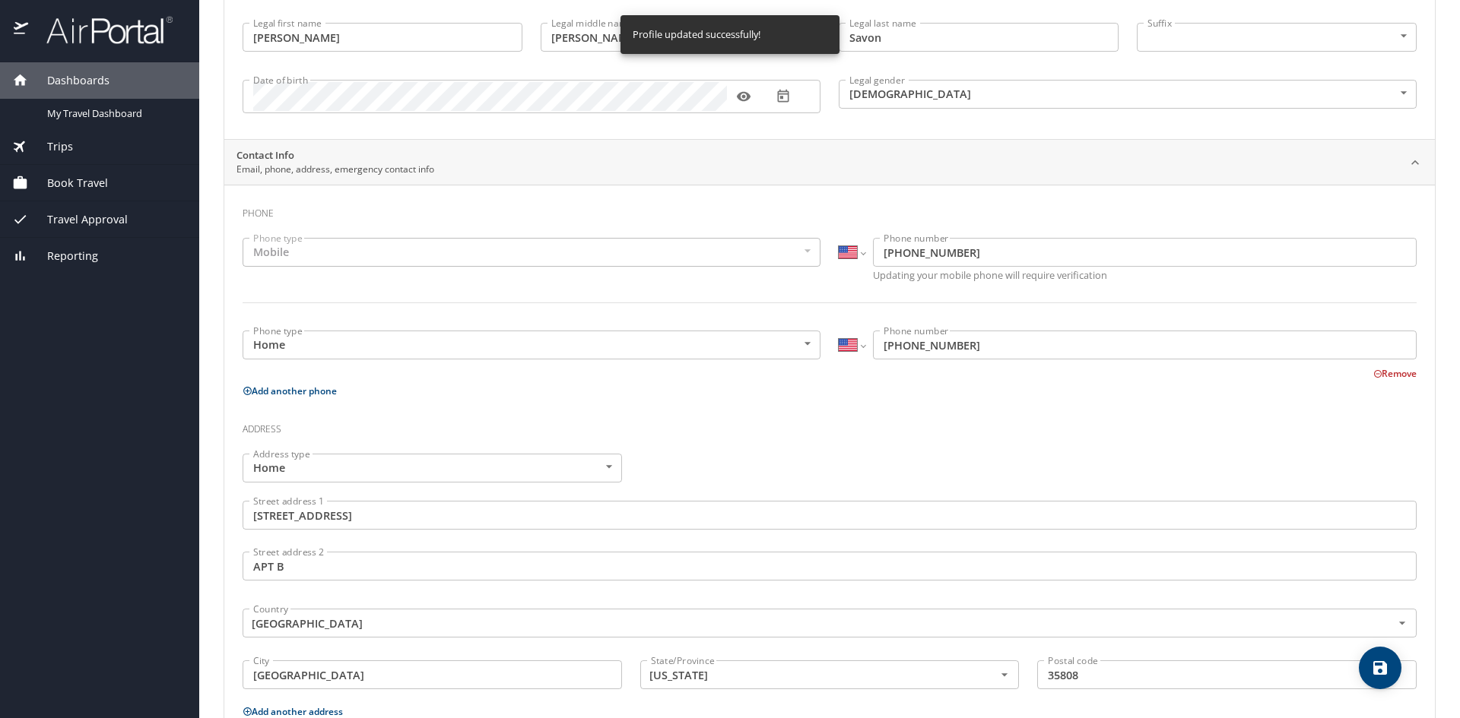
scroll to position [0, 0]
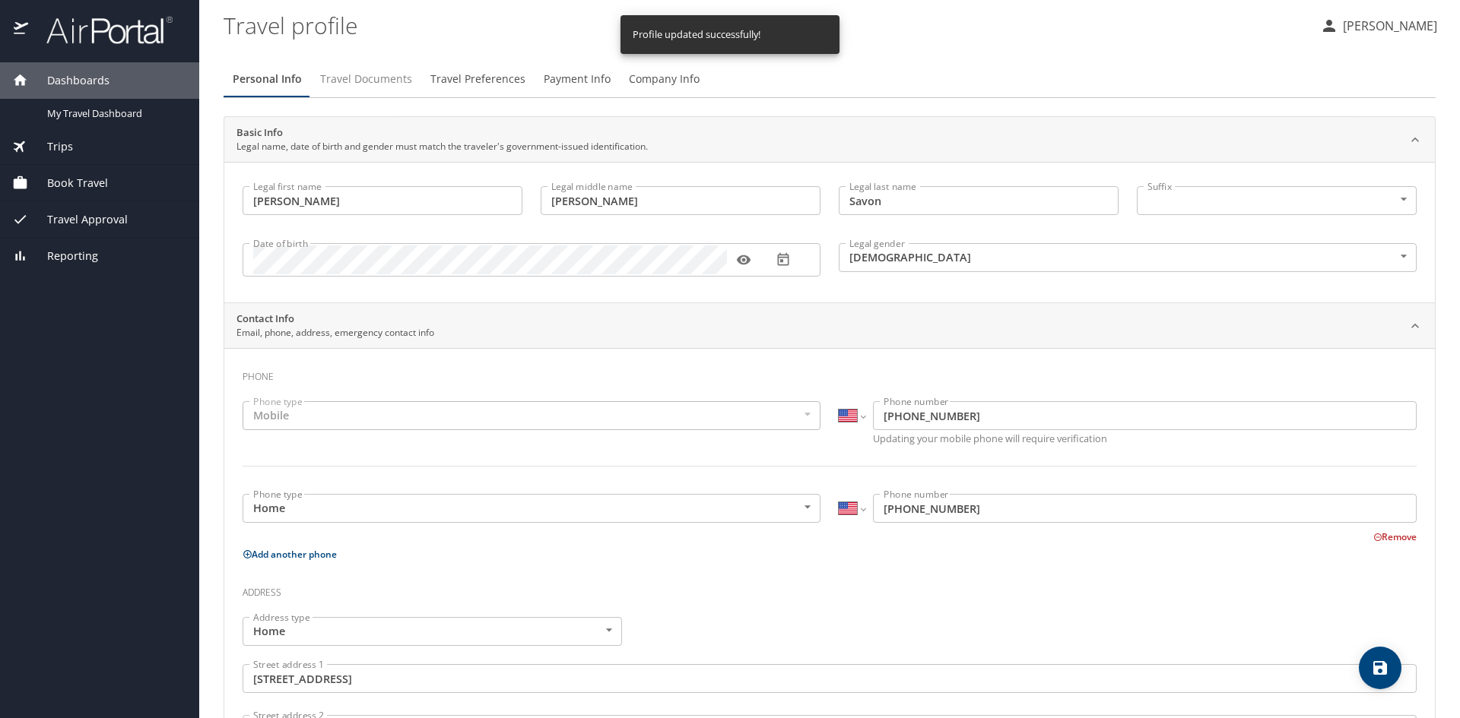
click at [359, 90] on button "Travel Documents" at bounding box center [366, 79] width 110 height 36
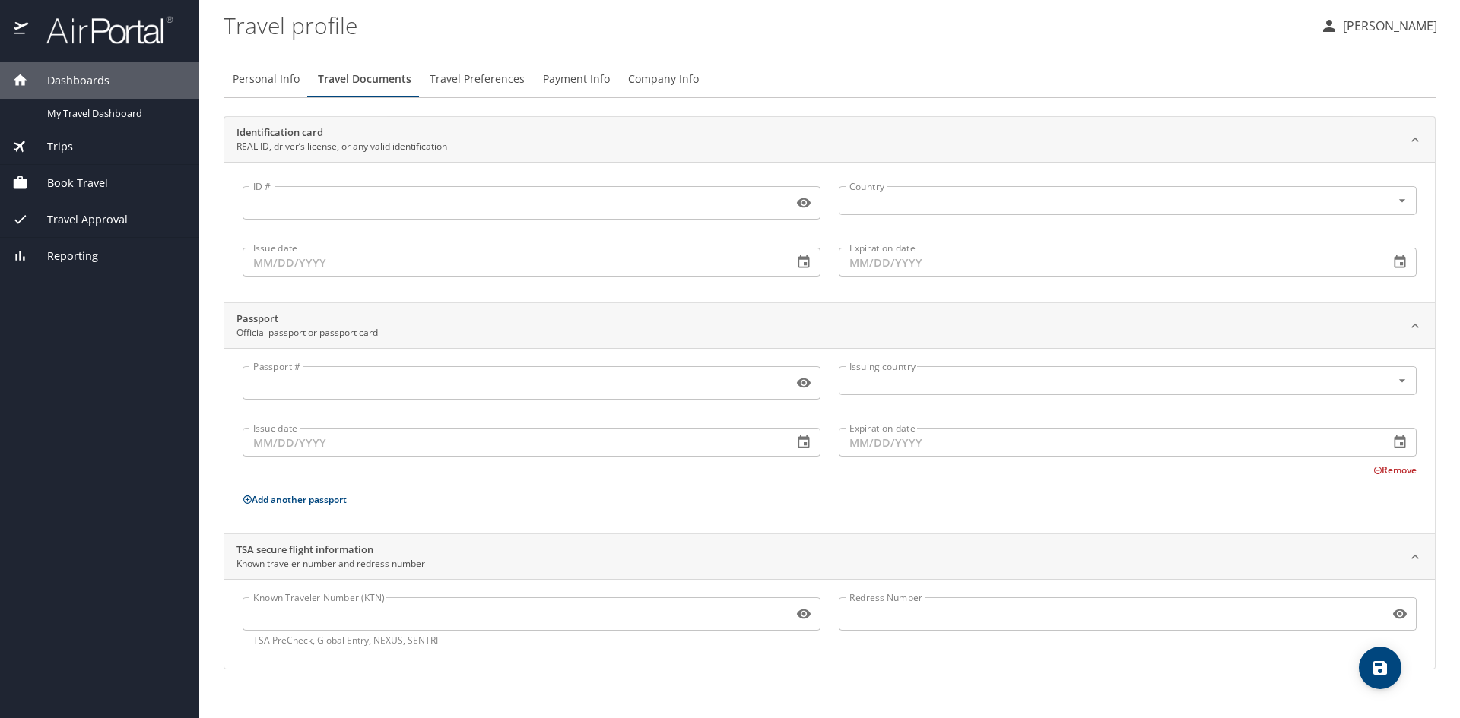
click at [83, 149] on div "Trips" at bounding box center [99, 146] width 175 height 17
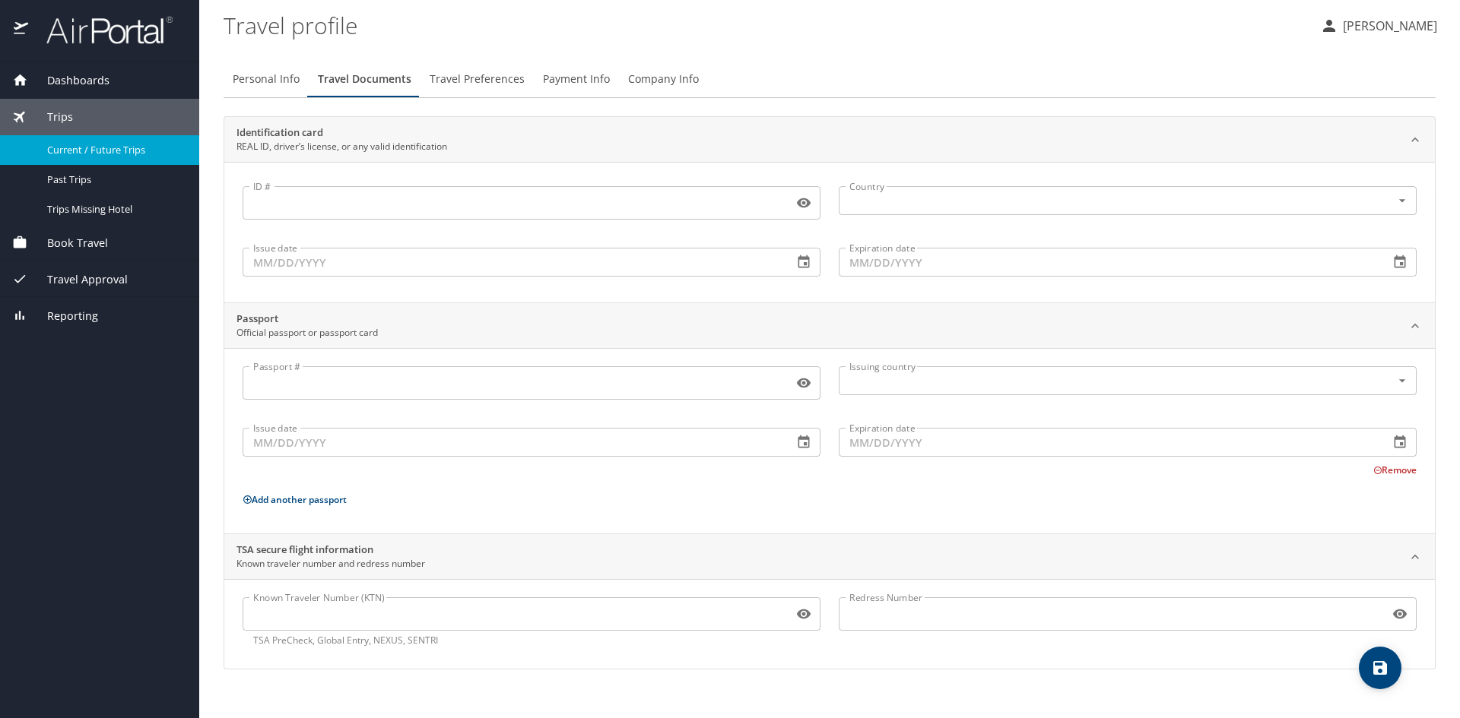
click at [92, 155] on span "Current / Future Trips" at bounding box center [114, 150] width 134 height 14
